Goal: Find specific page/section: Find specific page/section

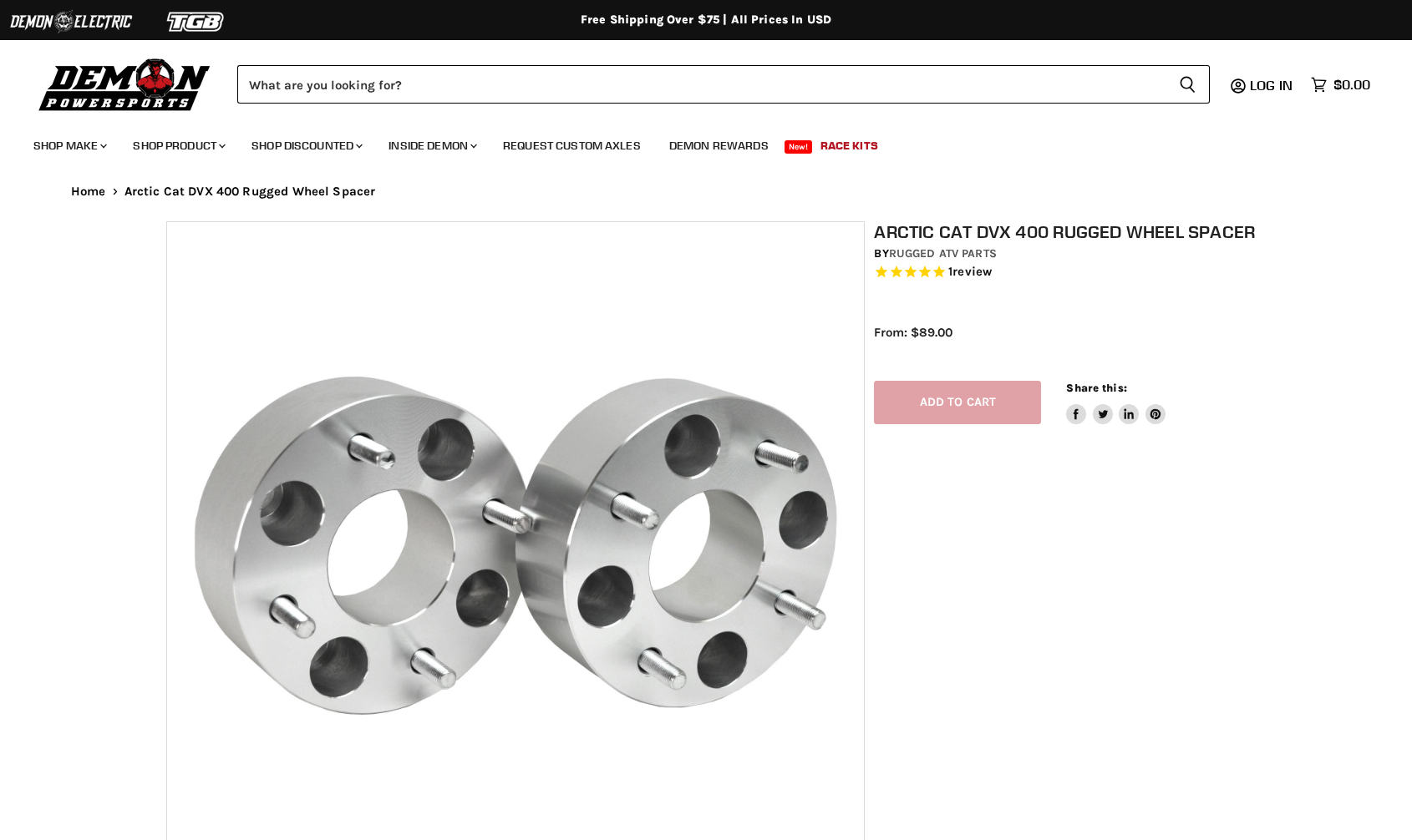
select select "******"
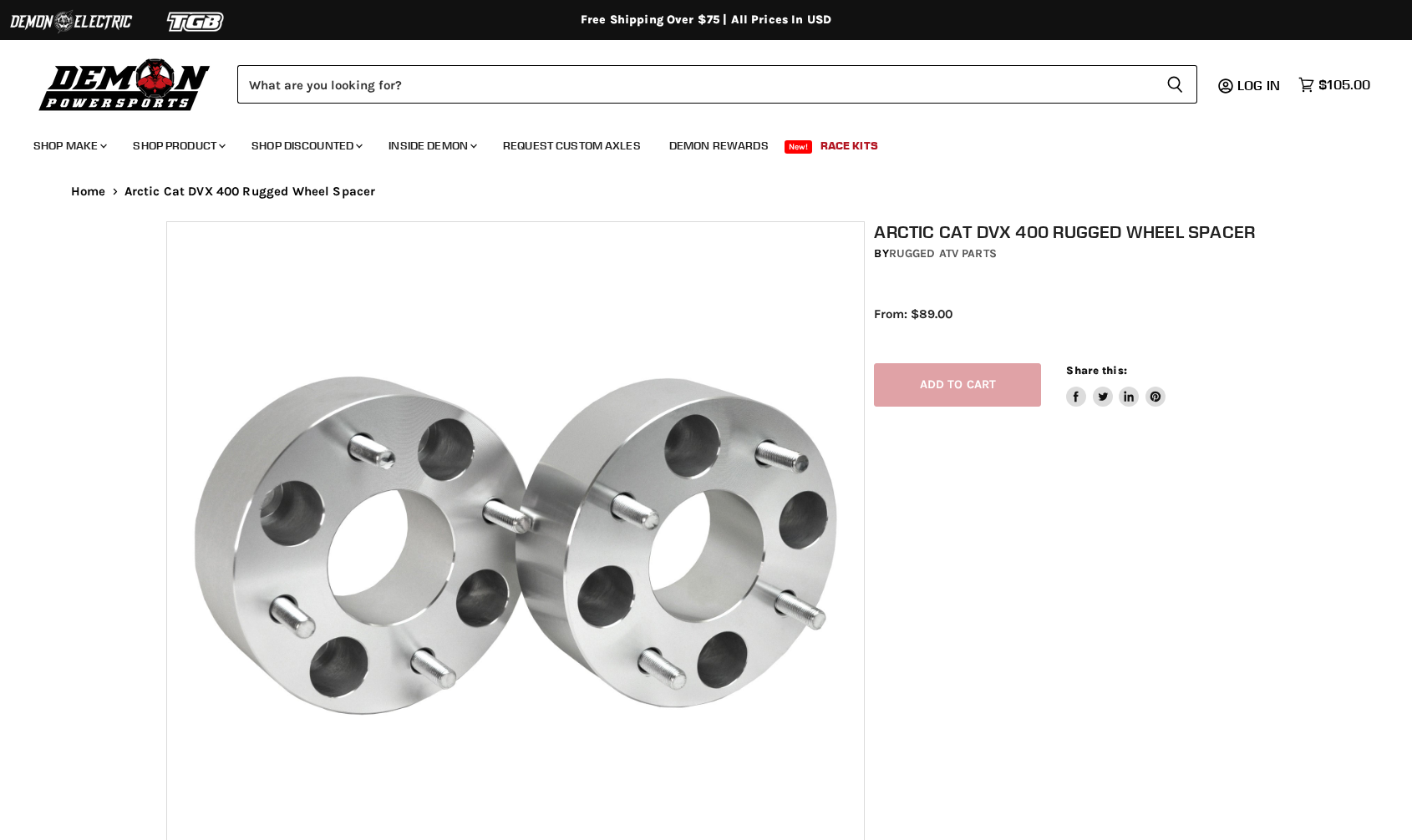
select select "******"
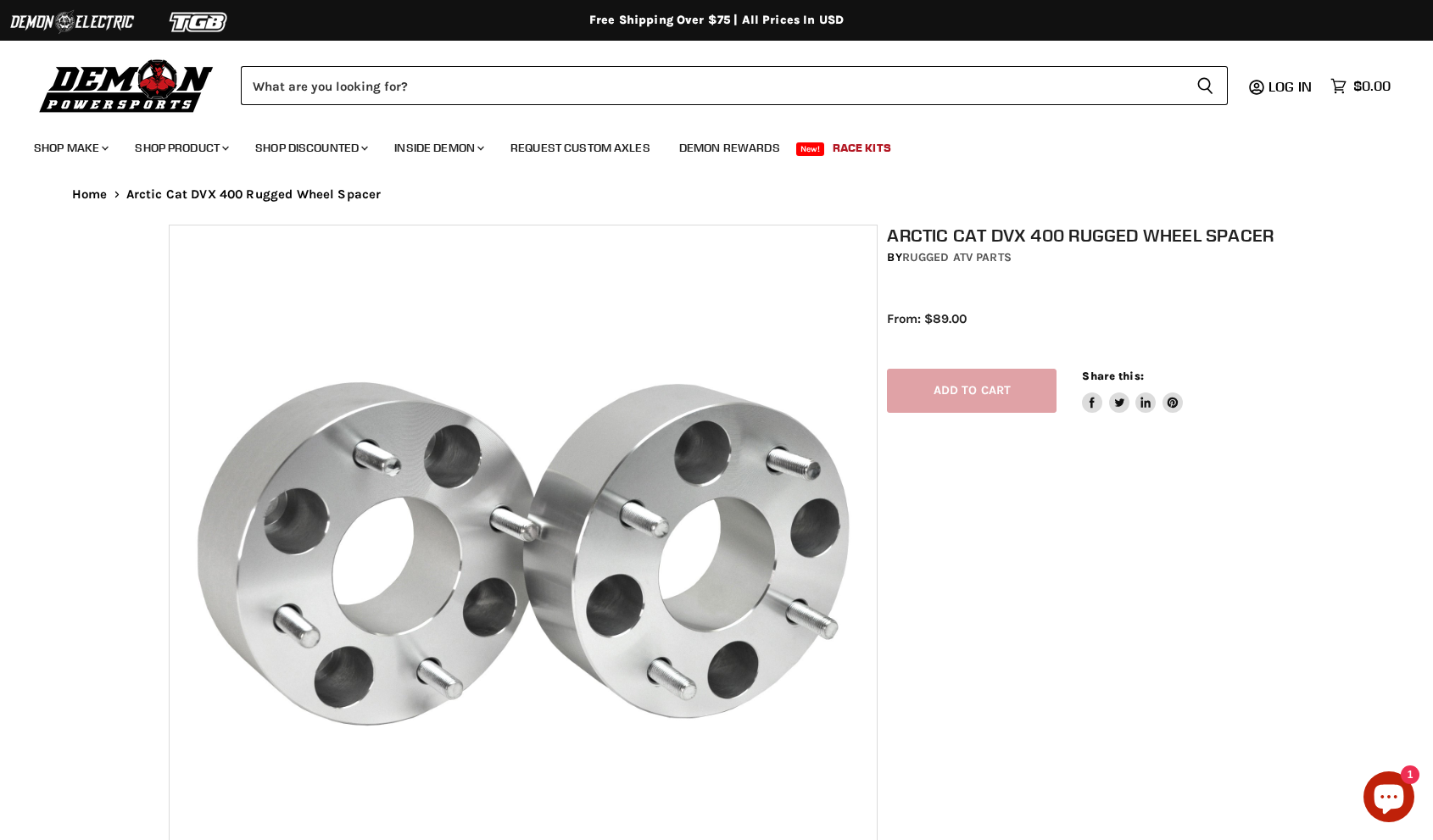
select select "******"
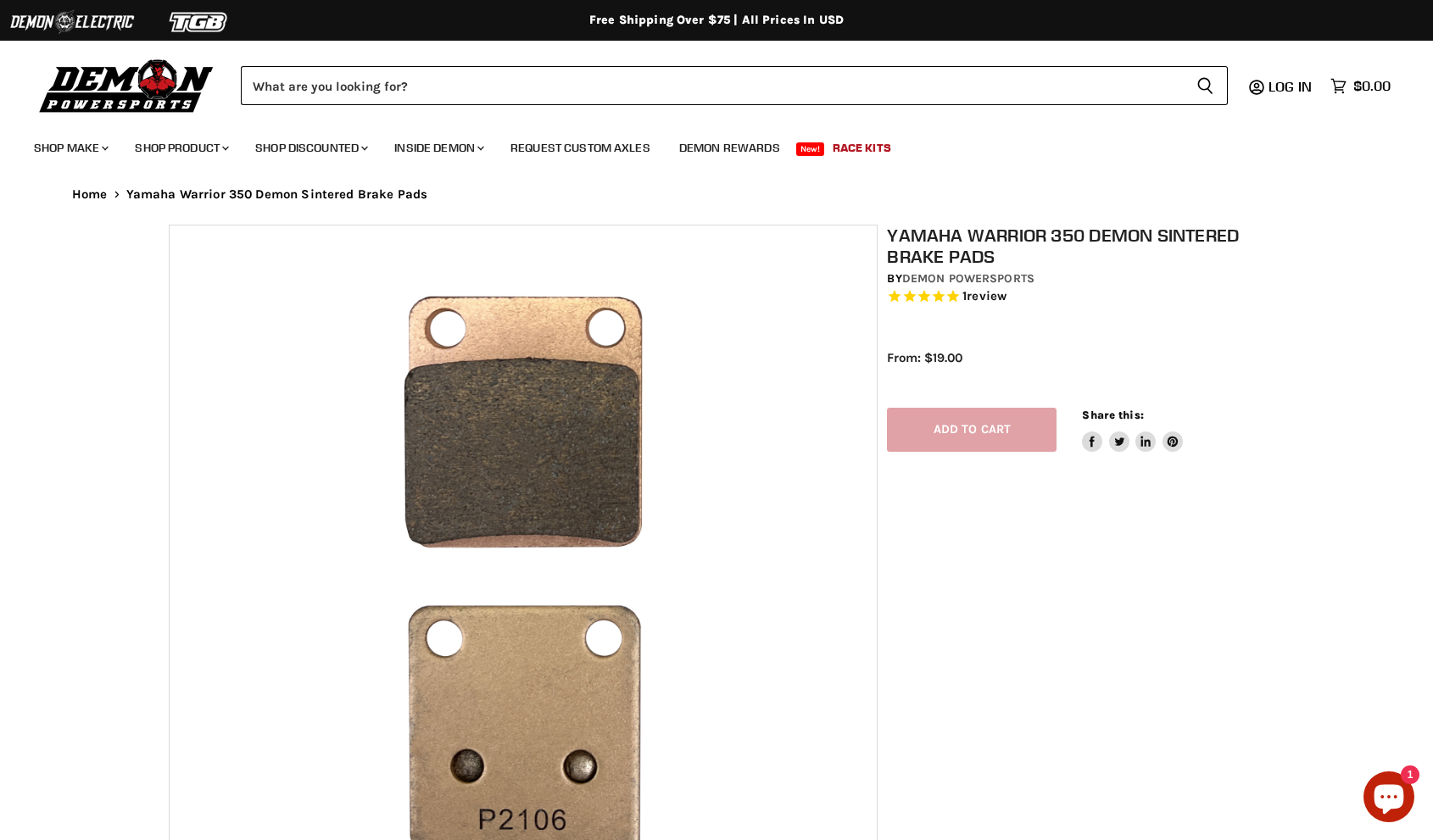
select select "******"
